Goal: Transaction & Acquisition: Purchase product/service

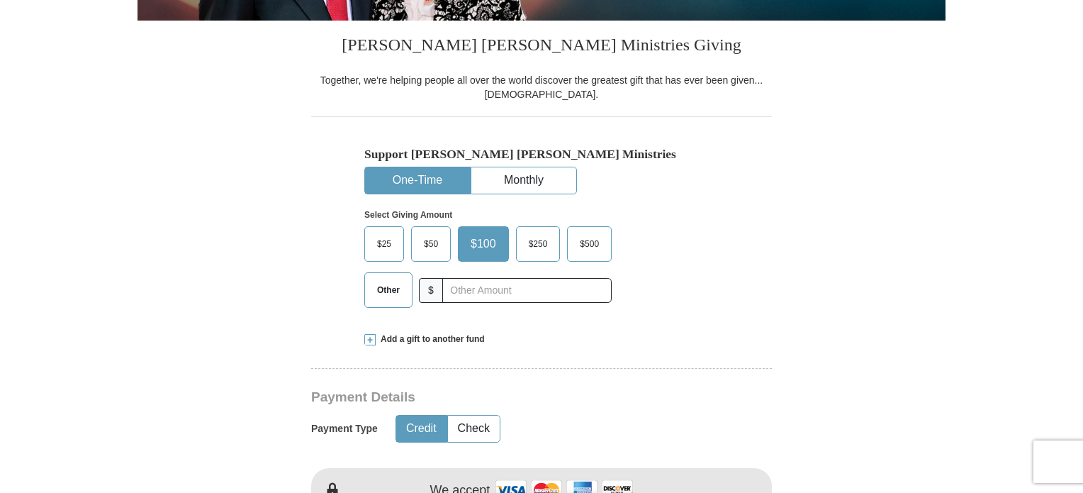
scroll to position [416, 0]
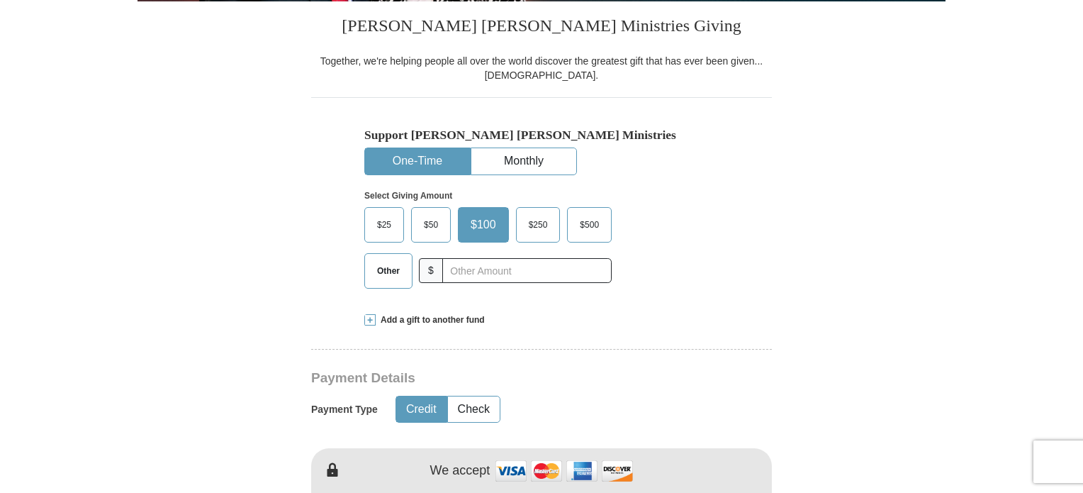
click at [408, 156] on button "One-Time" at bounding box center [417, 161] width 105 height 26
drag, startPoint x: 391, startPoint y: 267, endPoint x: 453, endPoint y: 263, distance: 62.5
click at [392, 266] on span "Other" at bounding box center [388, 270] width 37 height 21
click at [0, 0] on input "Other" at bounding box center [0, 0] width 0 height 0
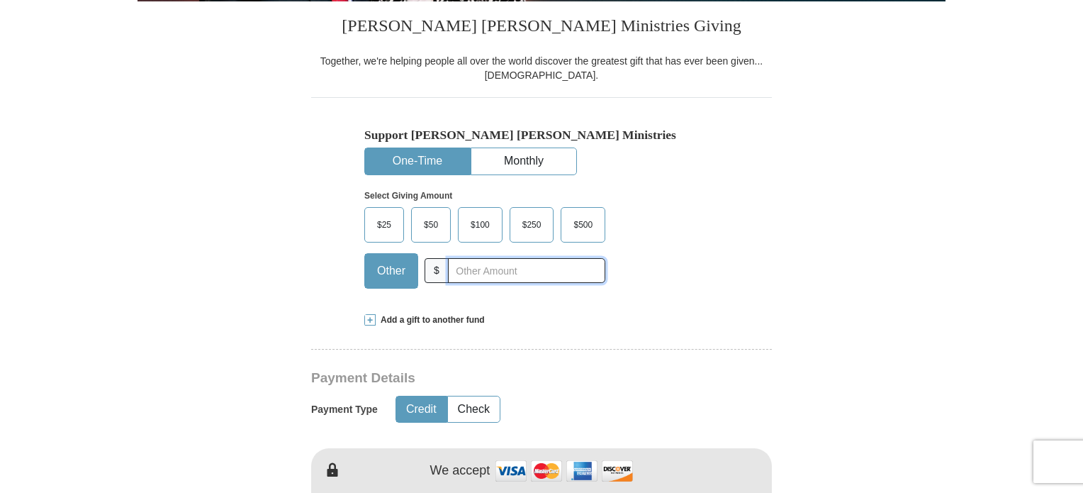
click at [469, 269] on input "text" at bounding box center [526, 270] width 157 height 25
type input "10"
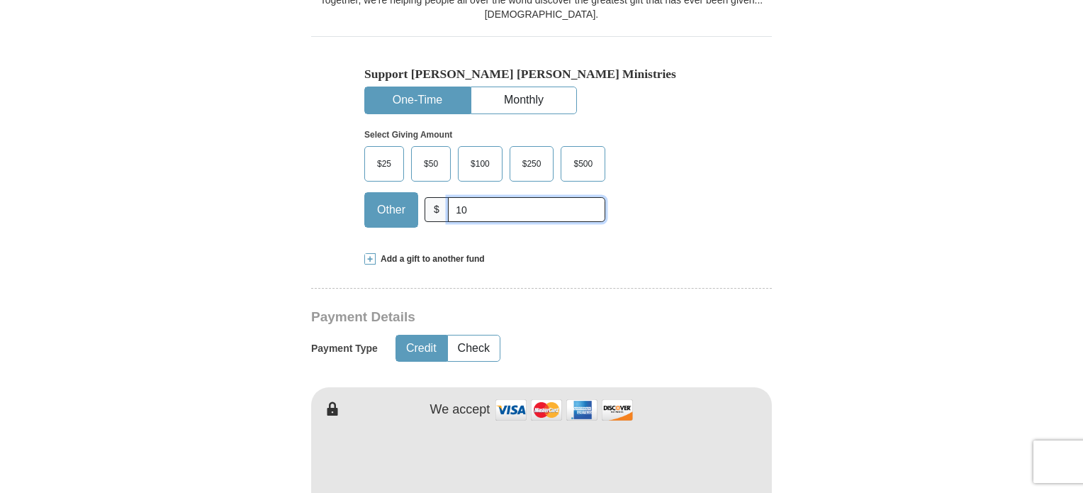
scroll to position [629, 0]
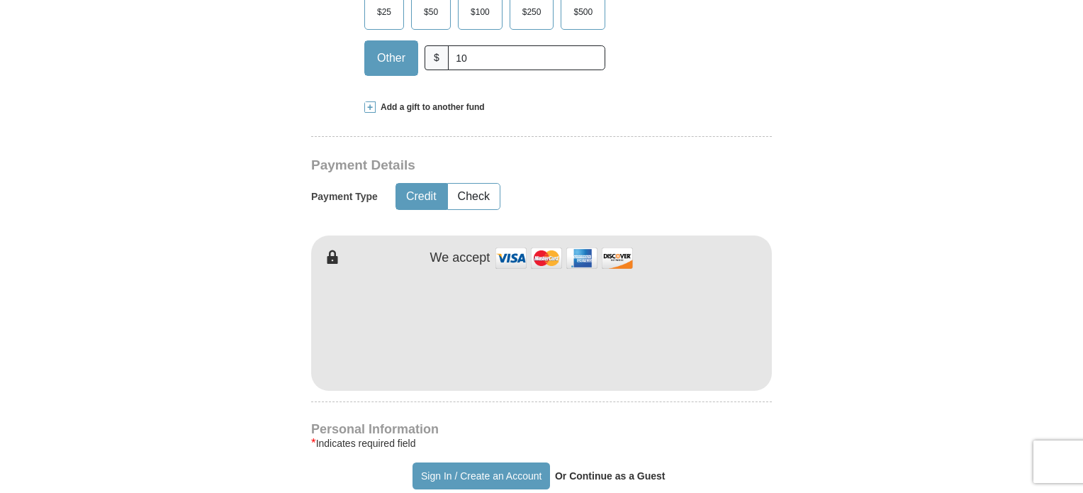
type input "[PERSON_NAME]"
type input "Hall"
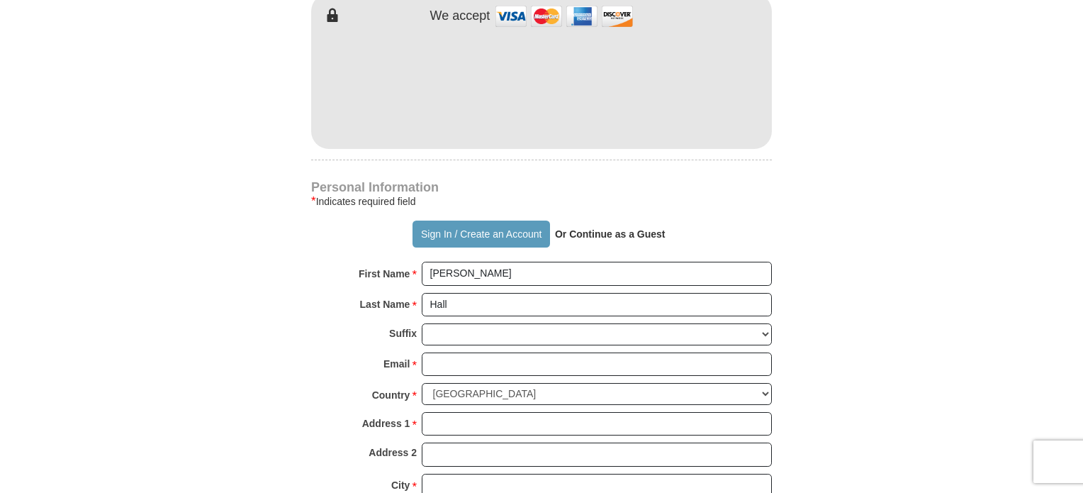
scroll to position [912, 0]
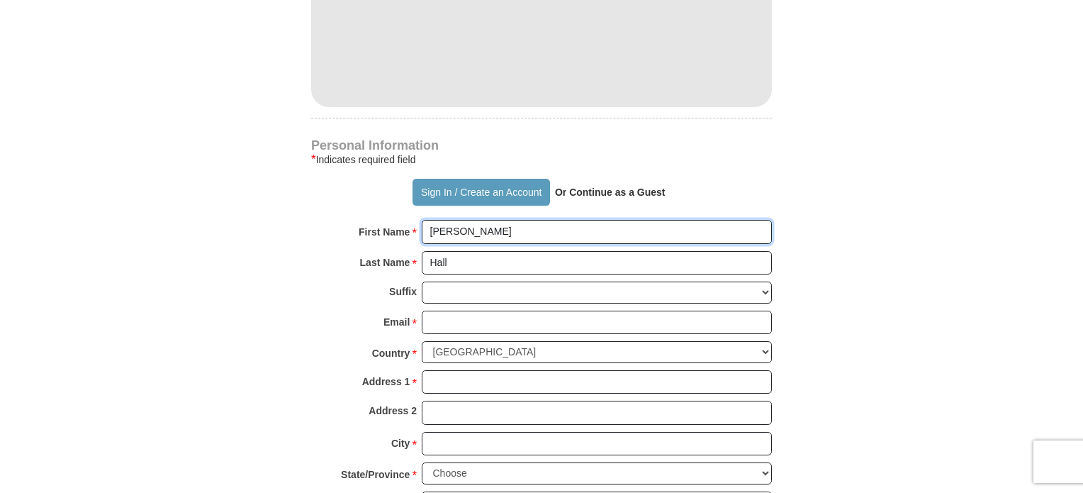
click at [502, 223] on input "[PERSON_NAME]" at bounding box center [597, 232] width 350 height 24
type input "A"
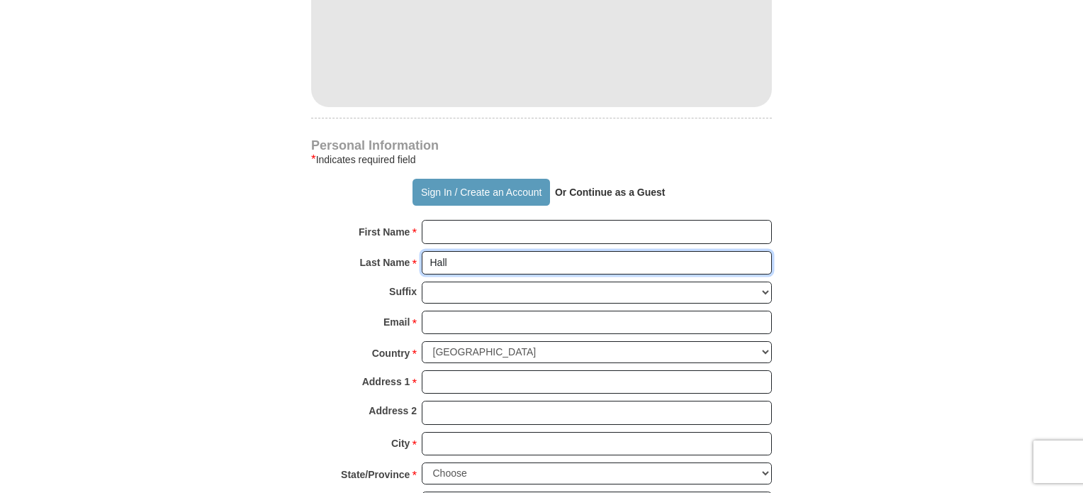
click at [475, 259] on input "Hall" at bounding box center [597, 263] width 350 height 24
type input "H"
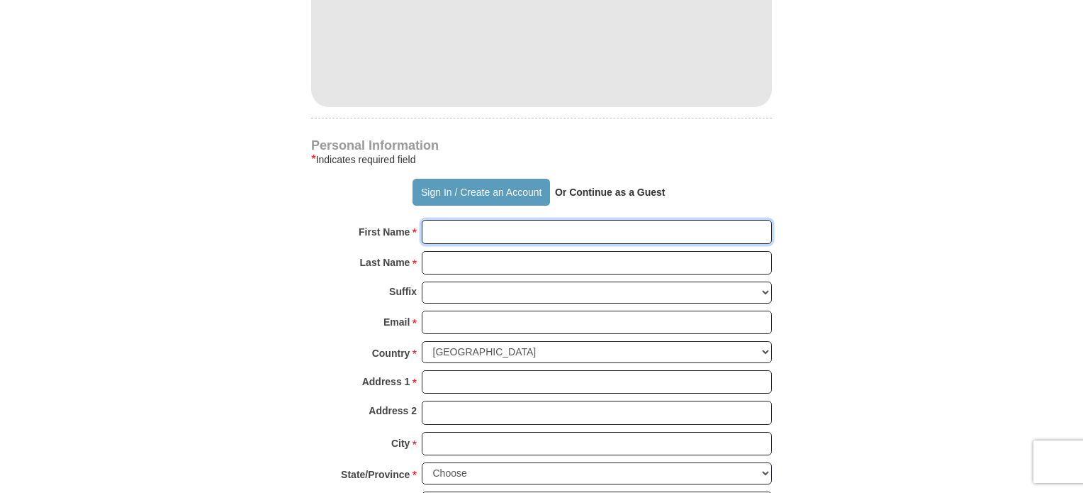
click at [453, 227] on input "First Name *" at bounding box center [597, 232] width 350 height 24
type input "[PERSON_NAME]"
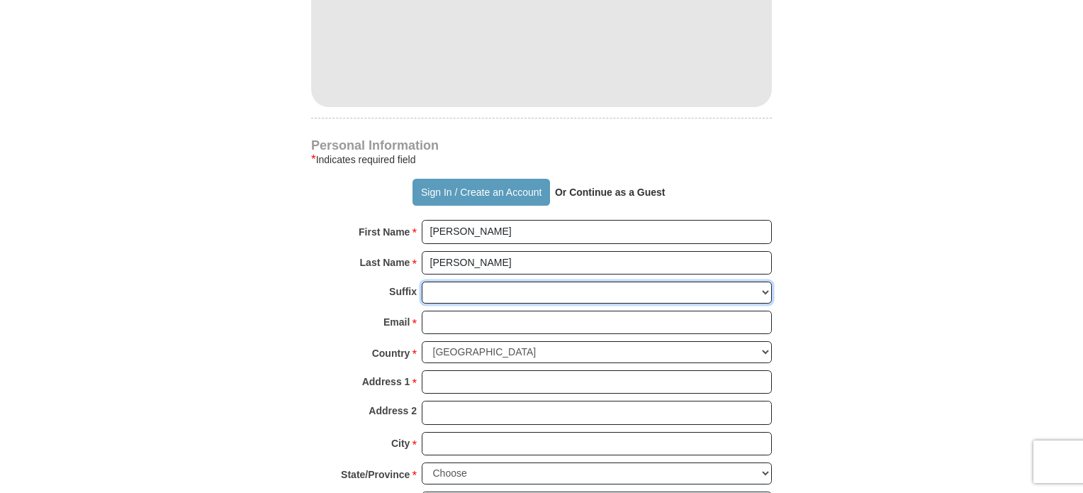
click at [456, 286] on select "[PERSON_NAME] I II III IV V VI" at bounding box center [597, 292] width 350 height 22
select select "Jr"
click at [422, 281] on select "[PERSON_NAME] I II III IV V VI" at bounding box center [597, 292] width 350 height 22
click at [459, 323] on input "Email *" at bounding box center [597, 323] width 350 height 24
type input "[EMAIL_ADDRESS][DOMAIN_NAME]"
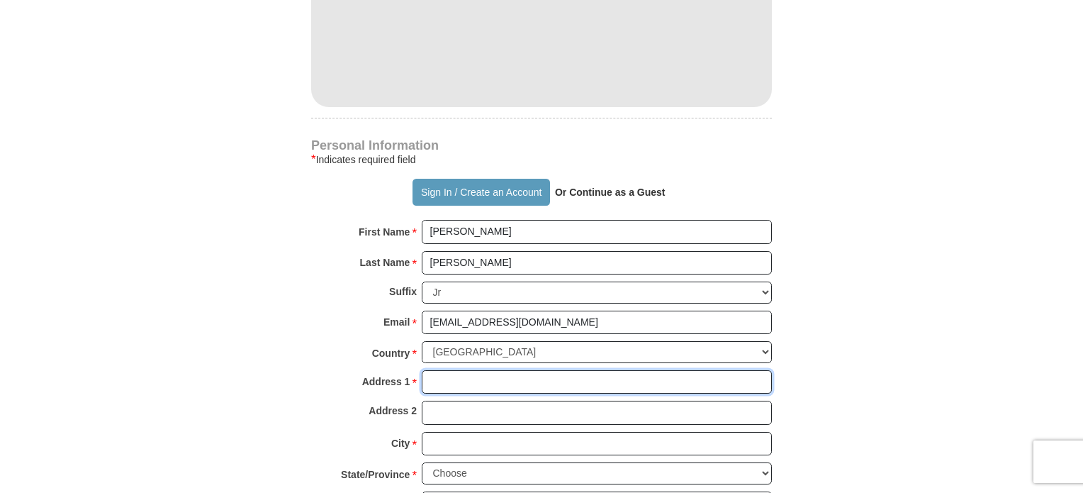
type input "[STREET_ADDRESS][PERSON_NAME]"
type input "Apt 5662"
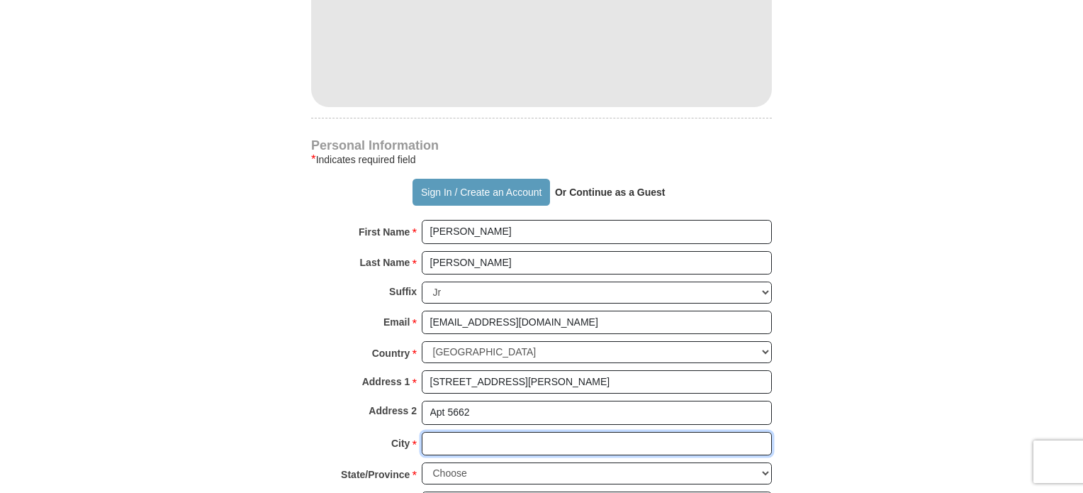
type input "[PERSON_NAME] [PERSON_NAME]"
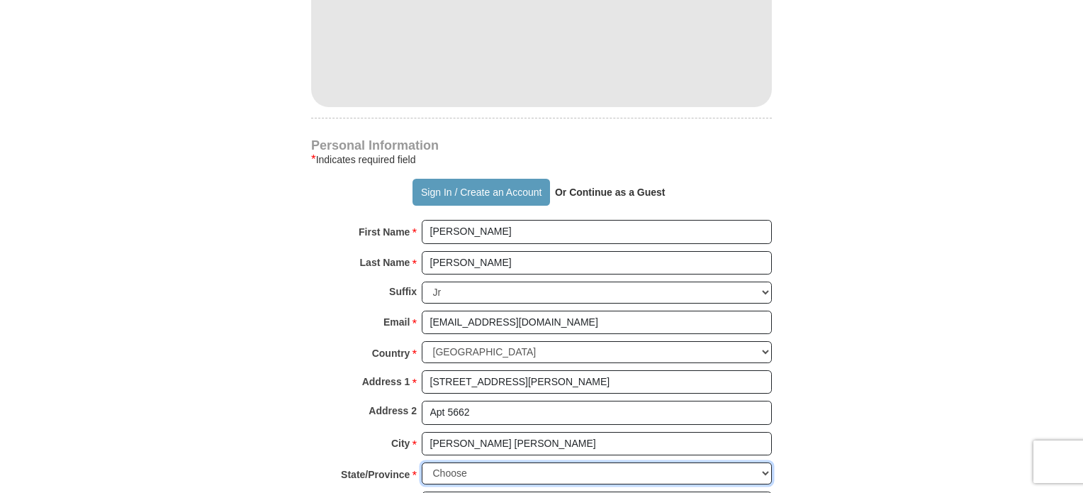
select select "VA"
type input "23060"
type input "8045039110"
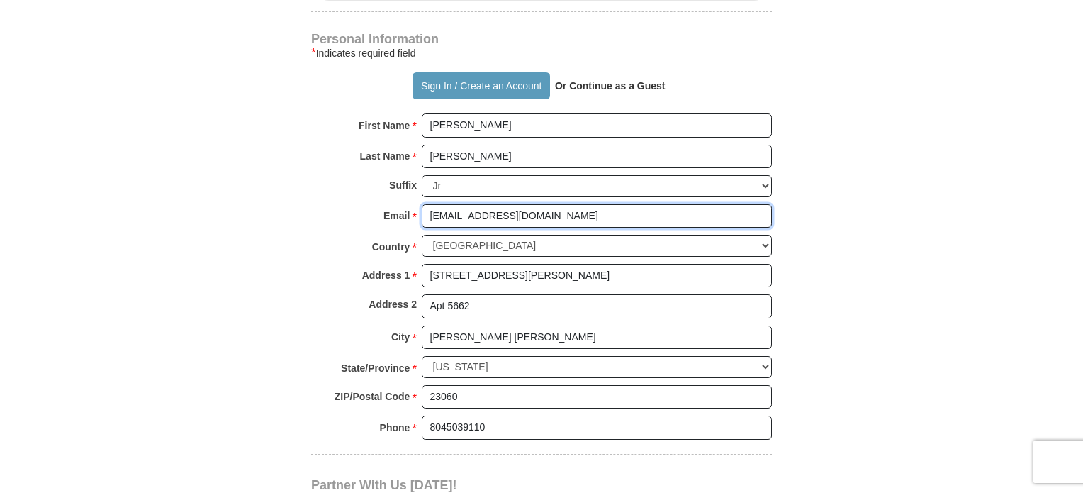
scroll to position [1054, 0]
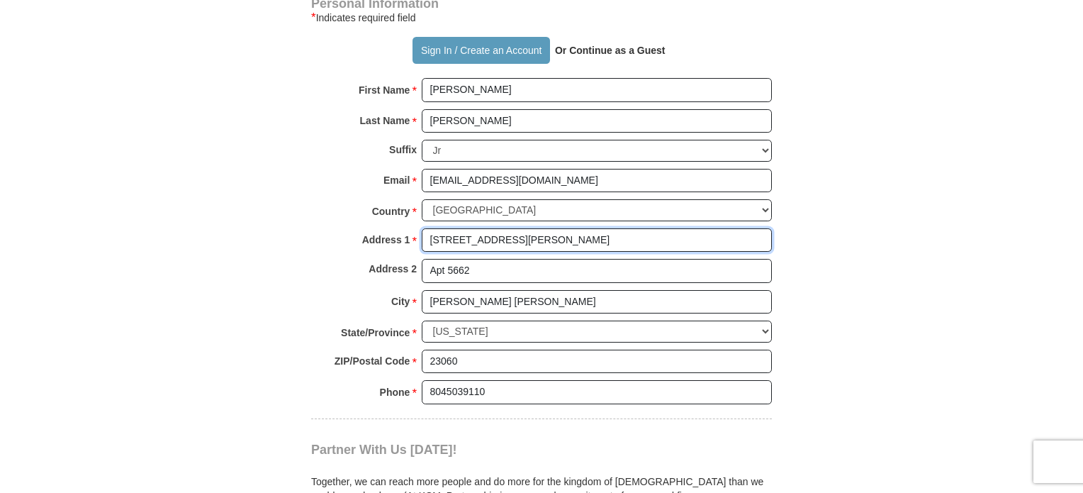
click at [607, 235] on input "[STREET_ADDRESS][PERSON_NAME]" at bounding box center [597, 240] width 350 height 24
type input "4990 [PERSON_NAME]"
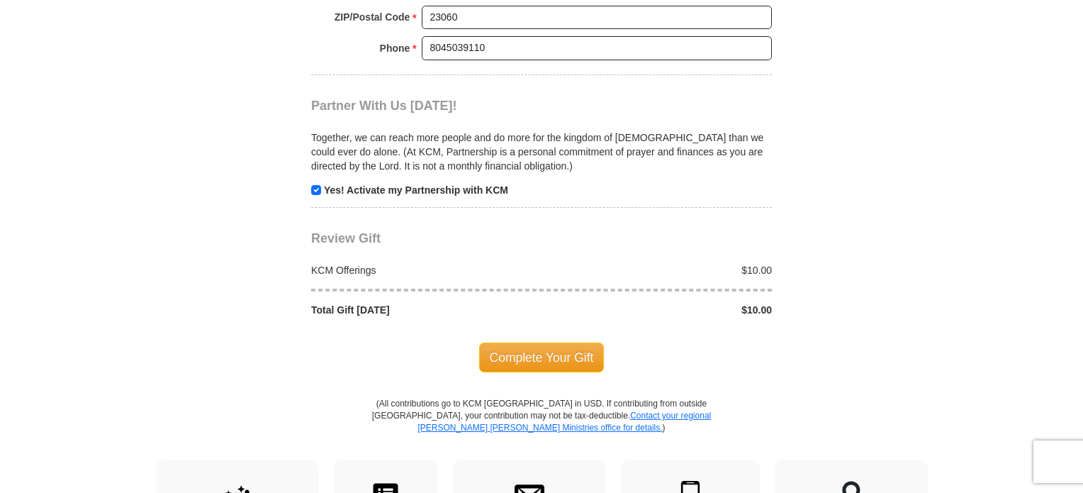
scroll to position [1409, 0]
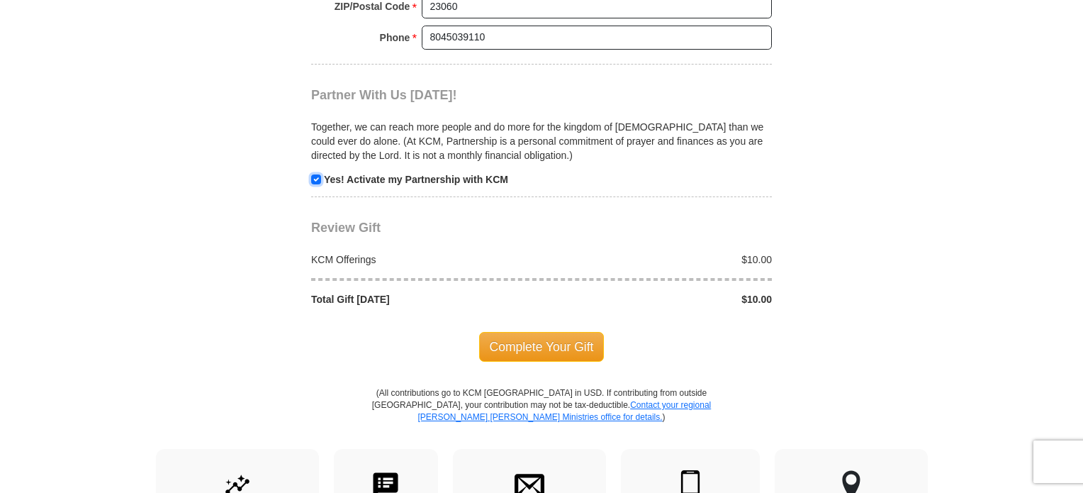
click at [316, 176] on input "checkbox" at bounding box center [316, 179] width 10 height 10
checkbox input "false"
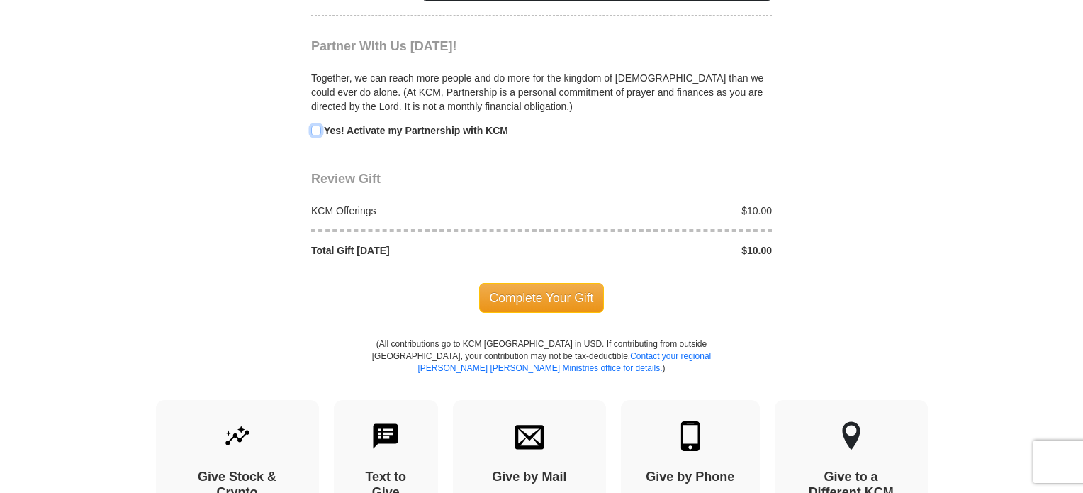
scroll to position [1480, 0]
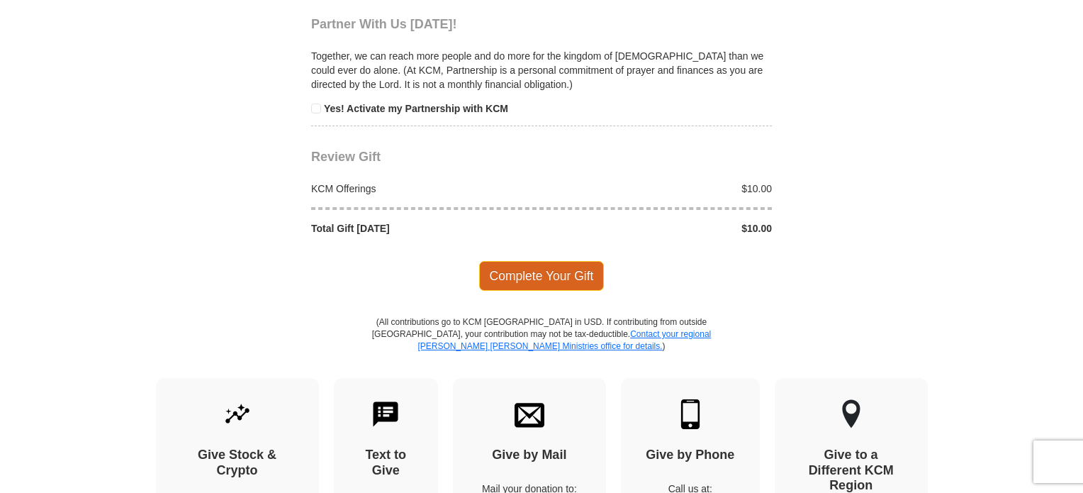
click at [526, 269] on span "Complete Your Gift" at bounding box center [541, 276] width 125 height 30
